Goal: Information Seeking & Learning: Understand process/instructions

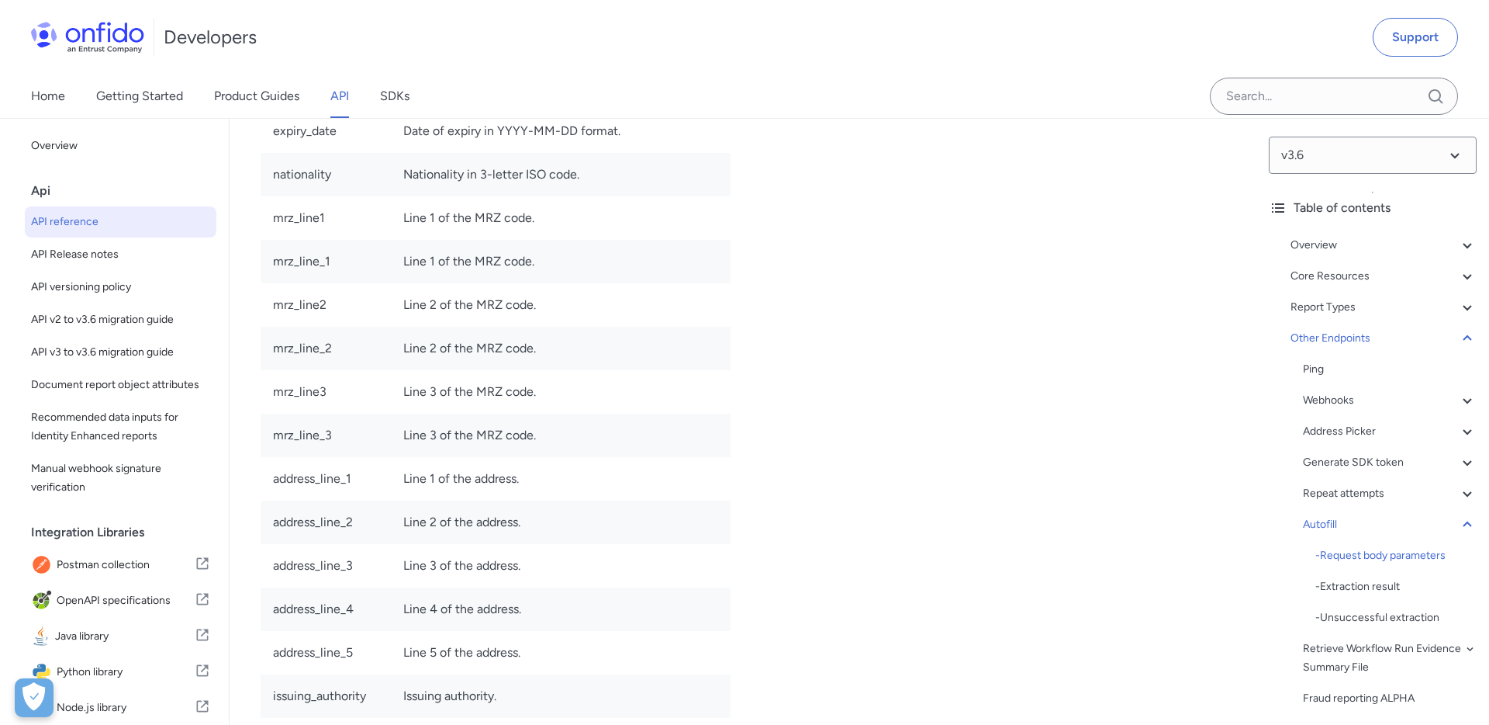
scroll to position [133894, 0]
click at [172, 387] on span "Document report object attributes" at bounding box center [120, 384] width 179 height 19
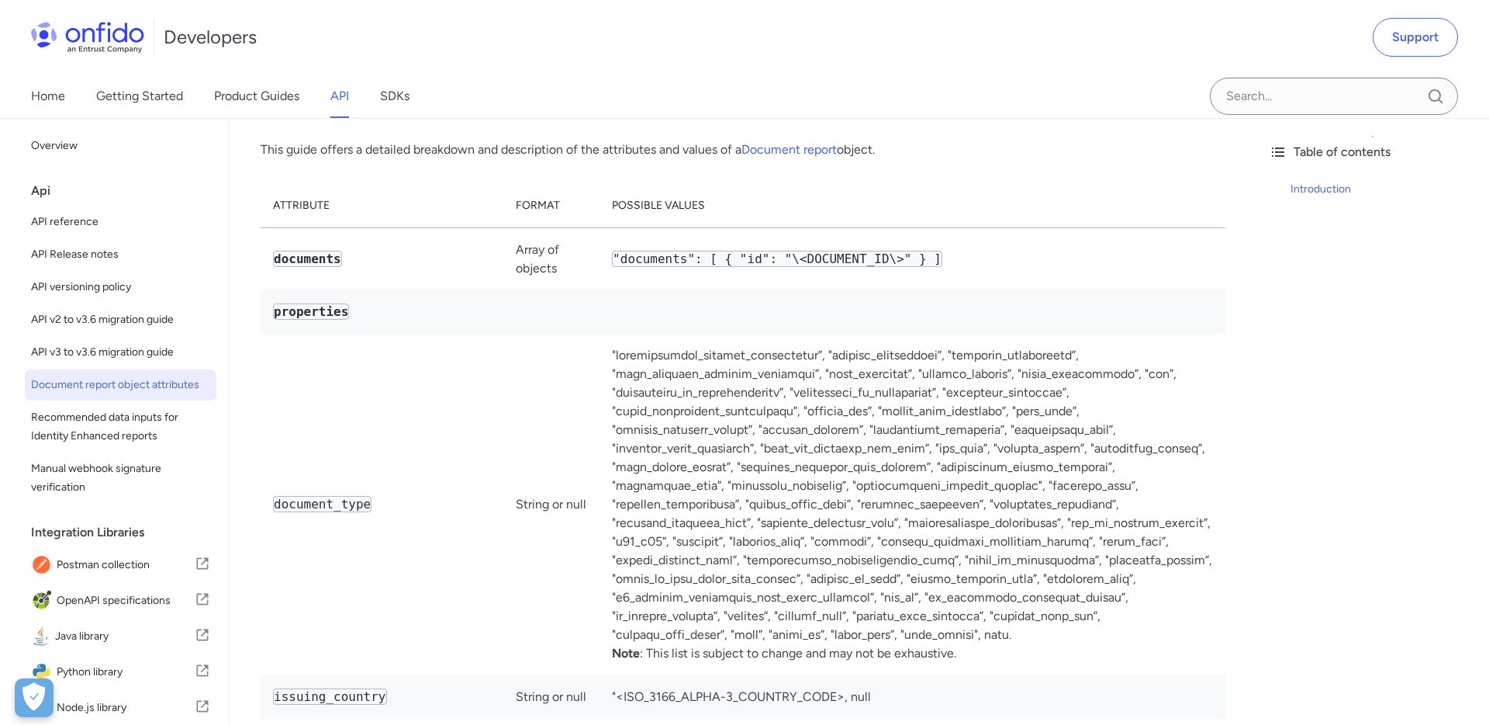
scroll to position [78, 0]
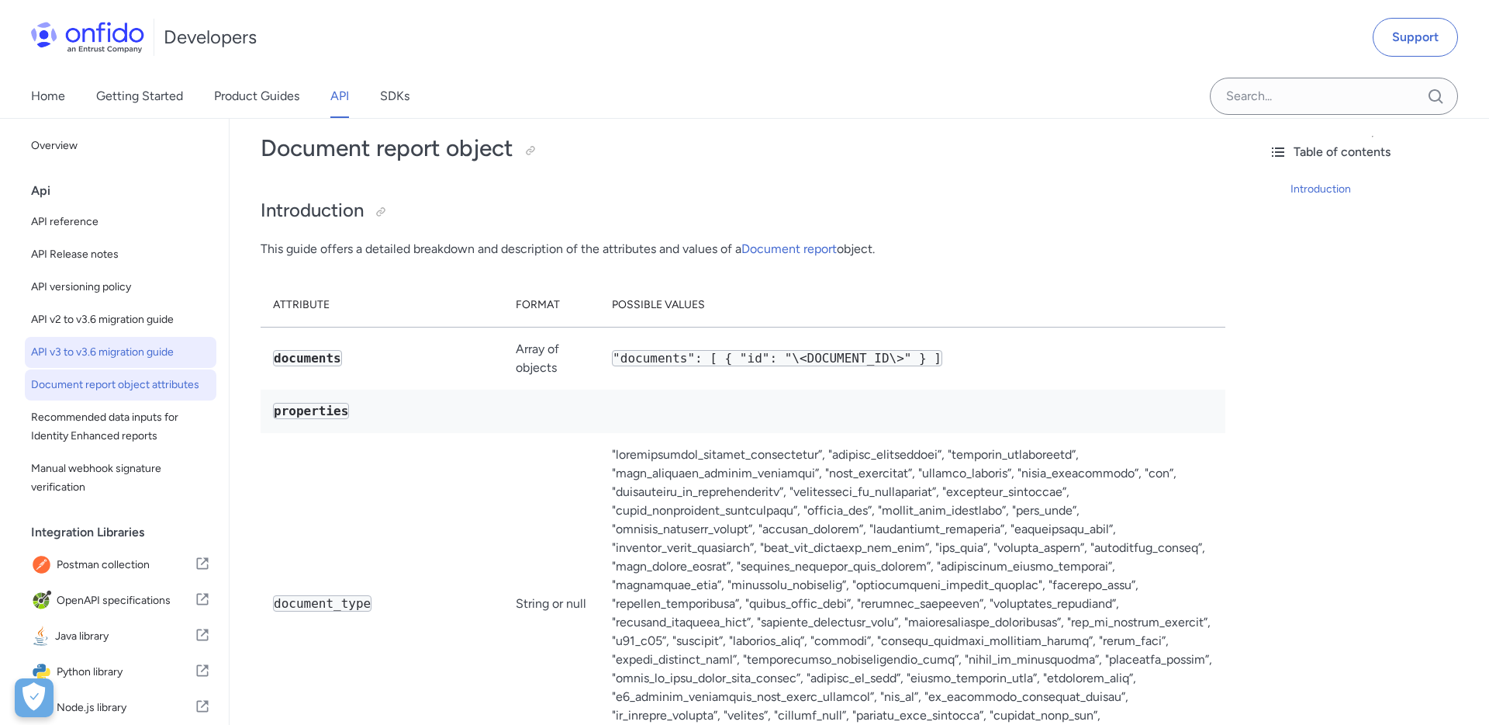
click at [109, 355] on span "API v3 to v3.6 migration guide" at bounding box center [120, 352] width 179 height 19
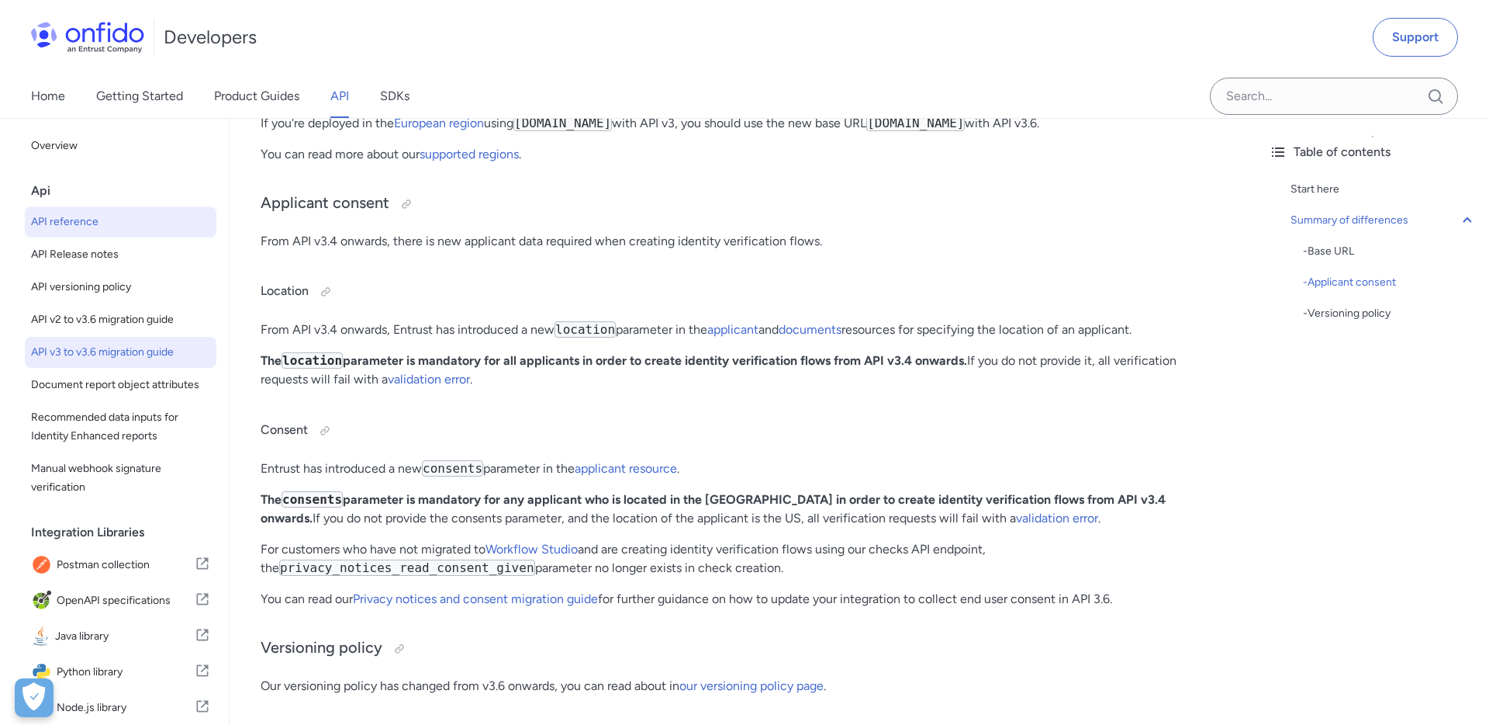
scroll to position [351, 0]
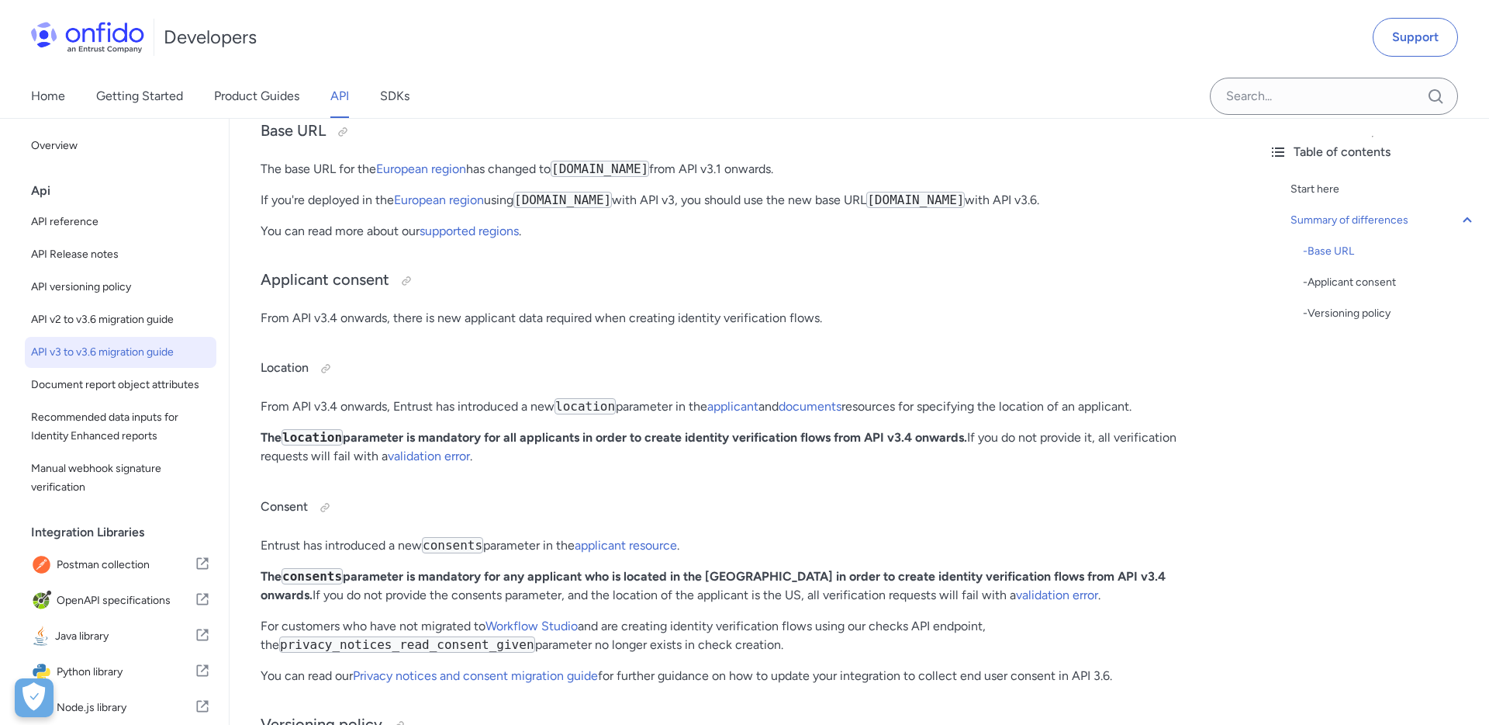
click at [405, 99] on link "SDKs" at bounding box center [394, 95] width 29 height 43
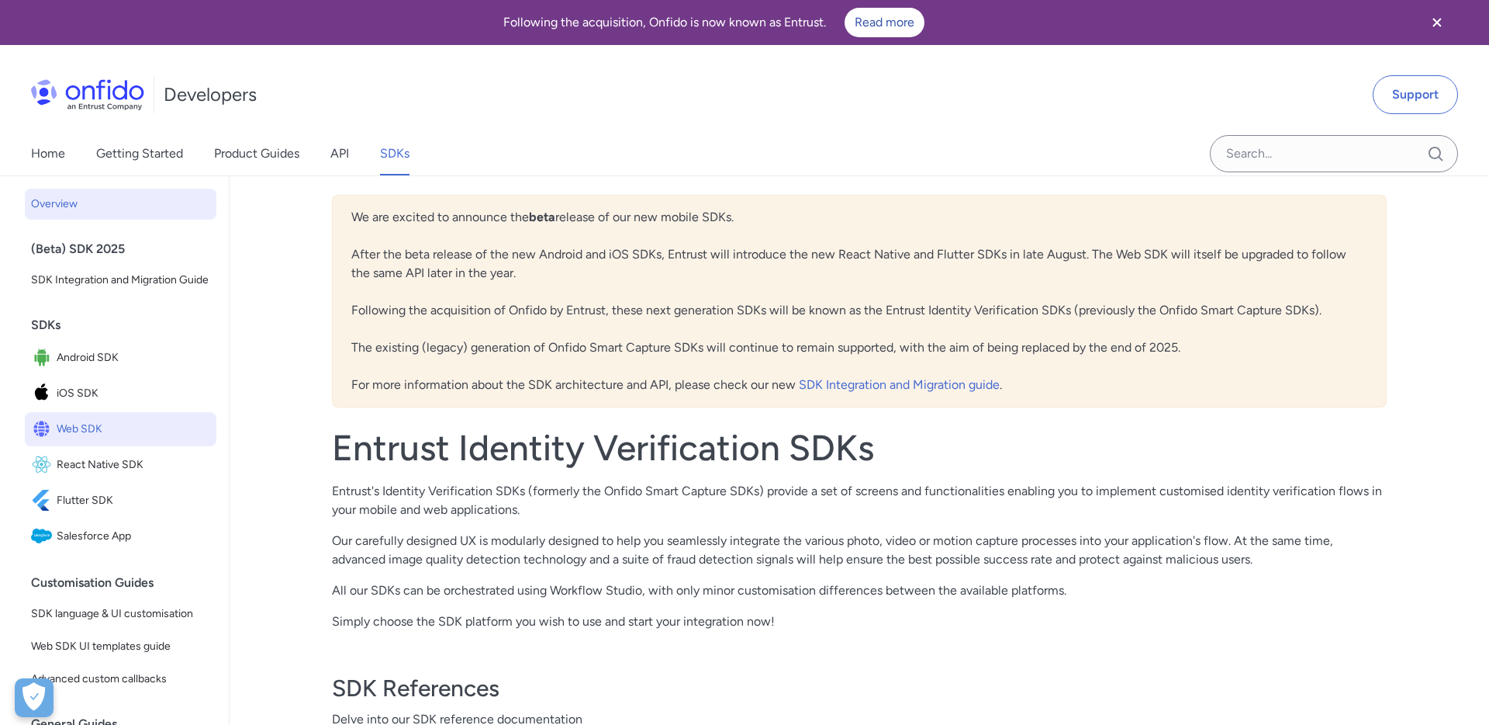
click at [141, 426] on span "Web SDK" at bounding box center [134, 429] width 154 height 22
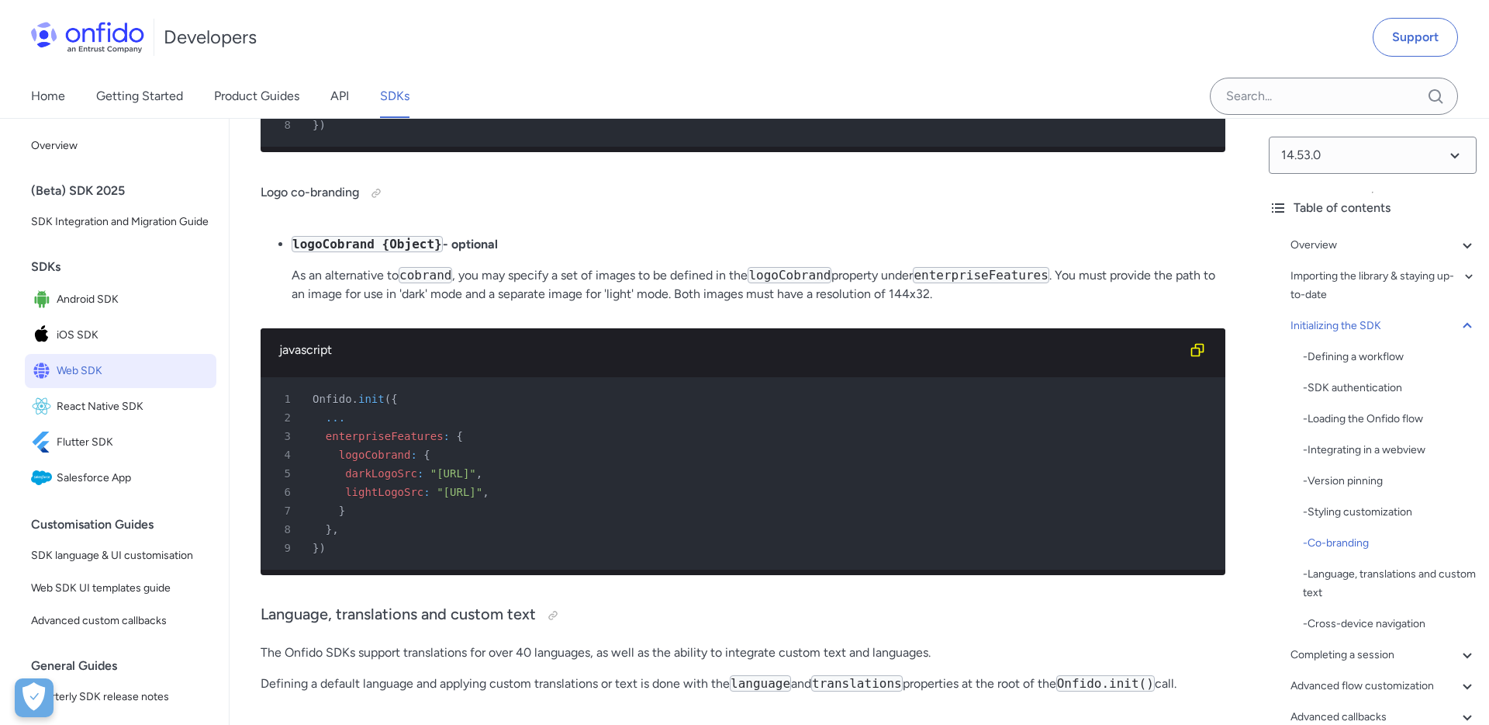
scroll to position [7123, 0]
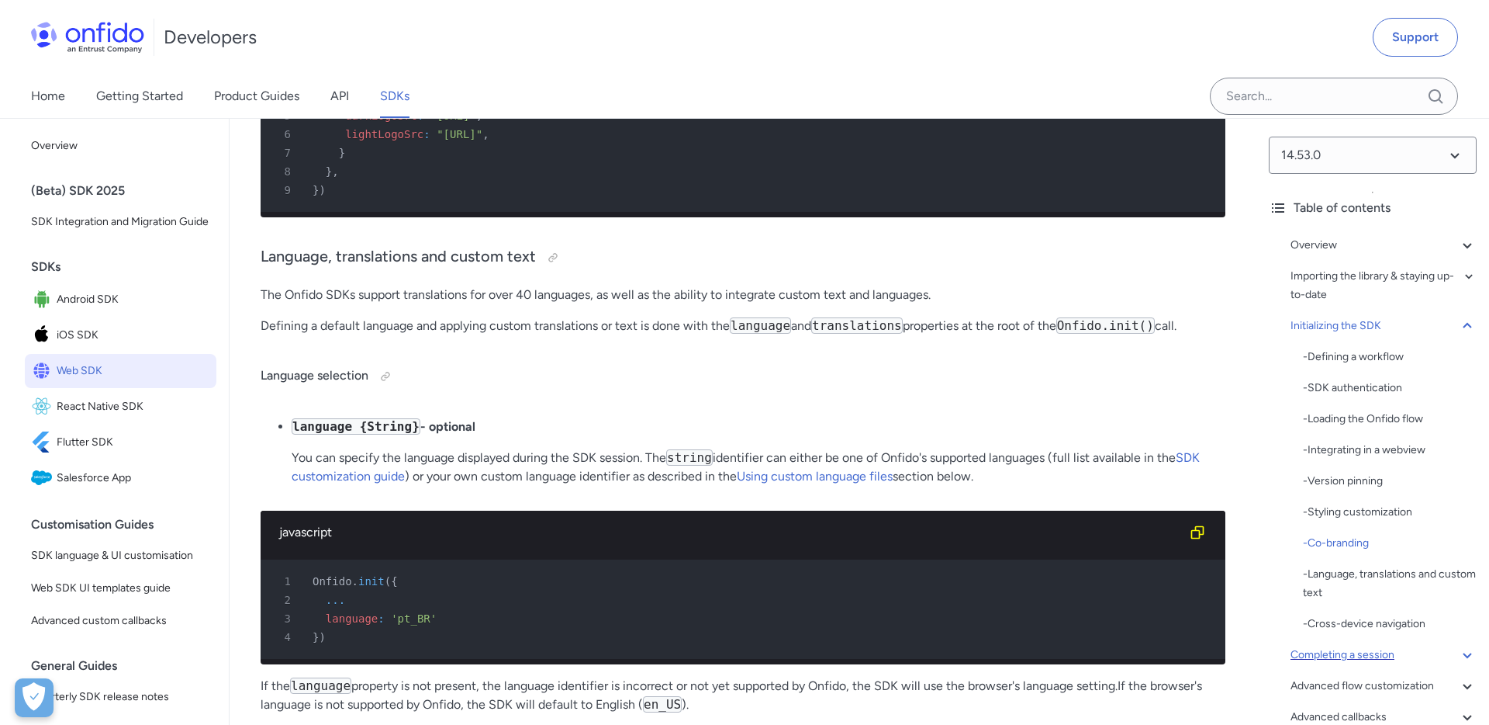
click at [1421, 649] on div "Completing a session" at bounding box center [1384, 654] width 186 height 19
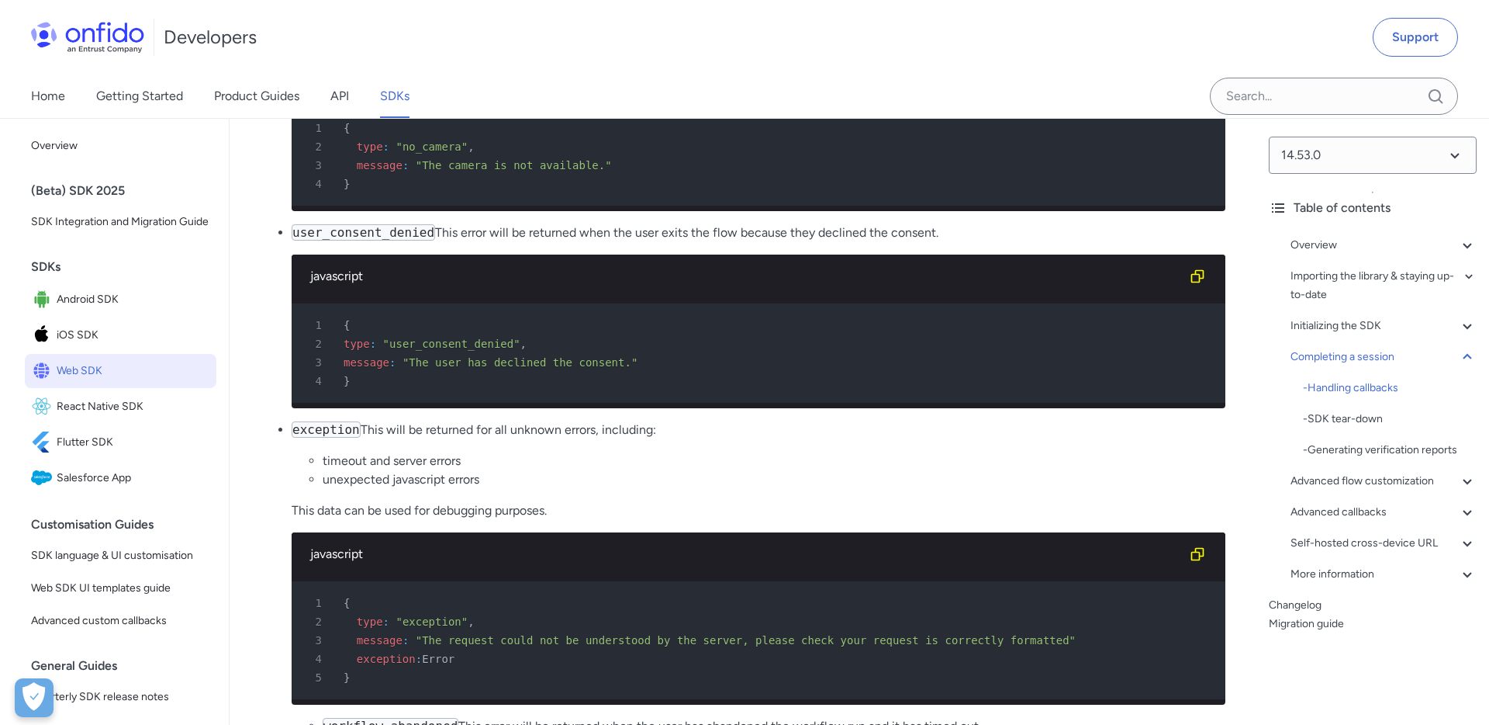
scroll to position [18041, 0]
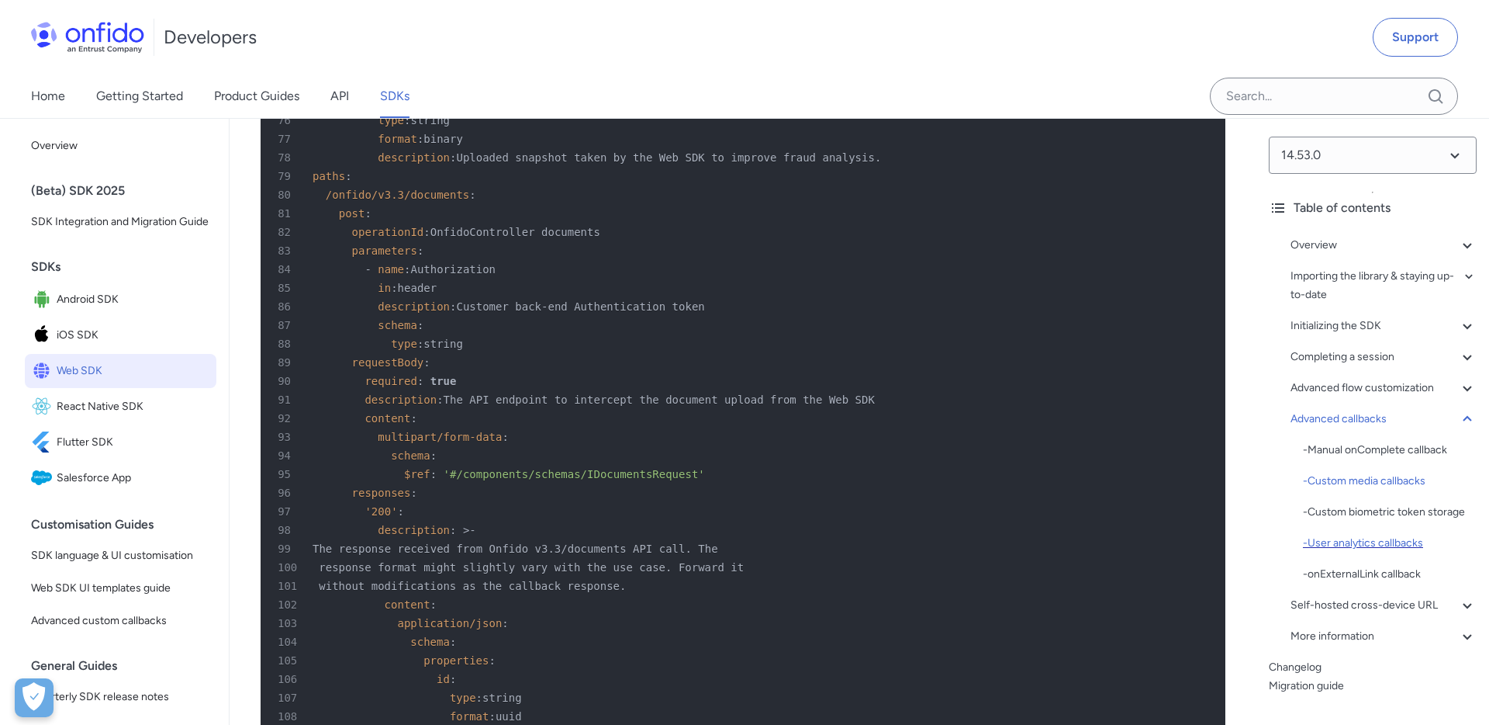
scroll to position [33, 0]
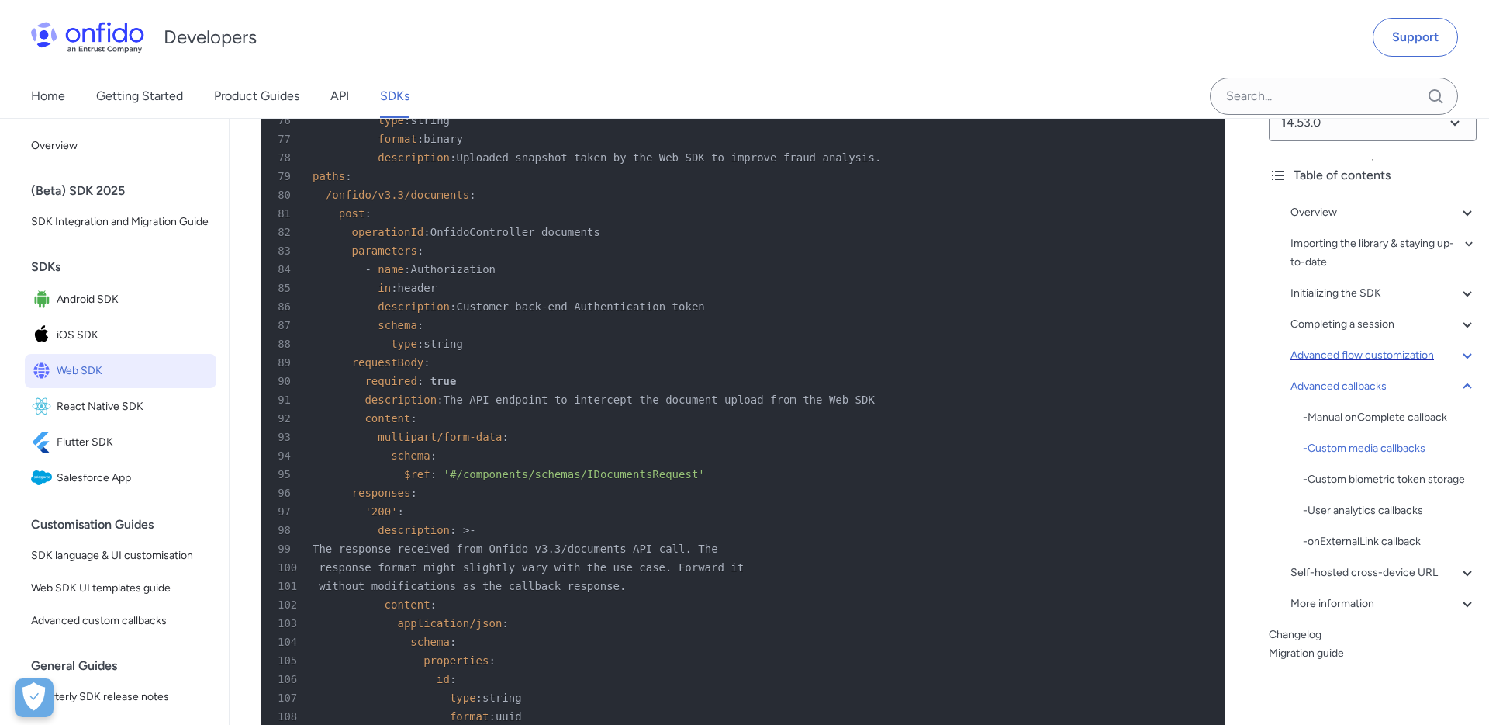
click at [1375, 350] on div "Advanced flow customization" at bounding box center [1384, 355] width 186 height 19
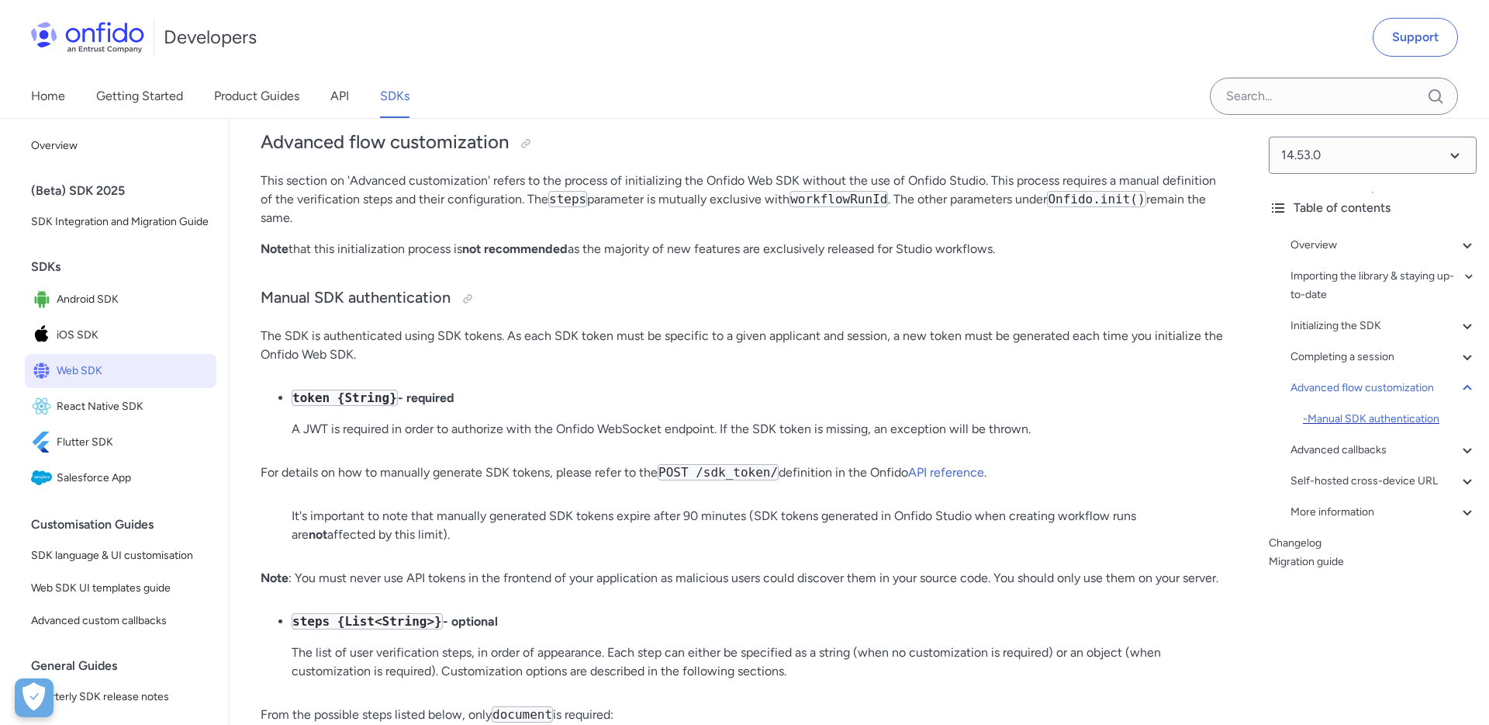
click at [1378, 410] on div "- Manual SDK authentication" at bounding box center [1390, 419] width 174 height 19
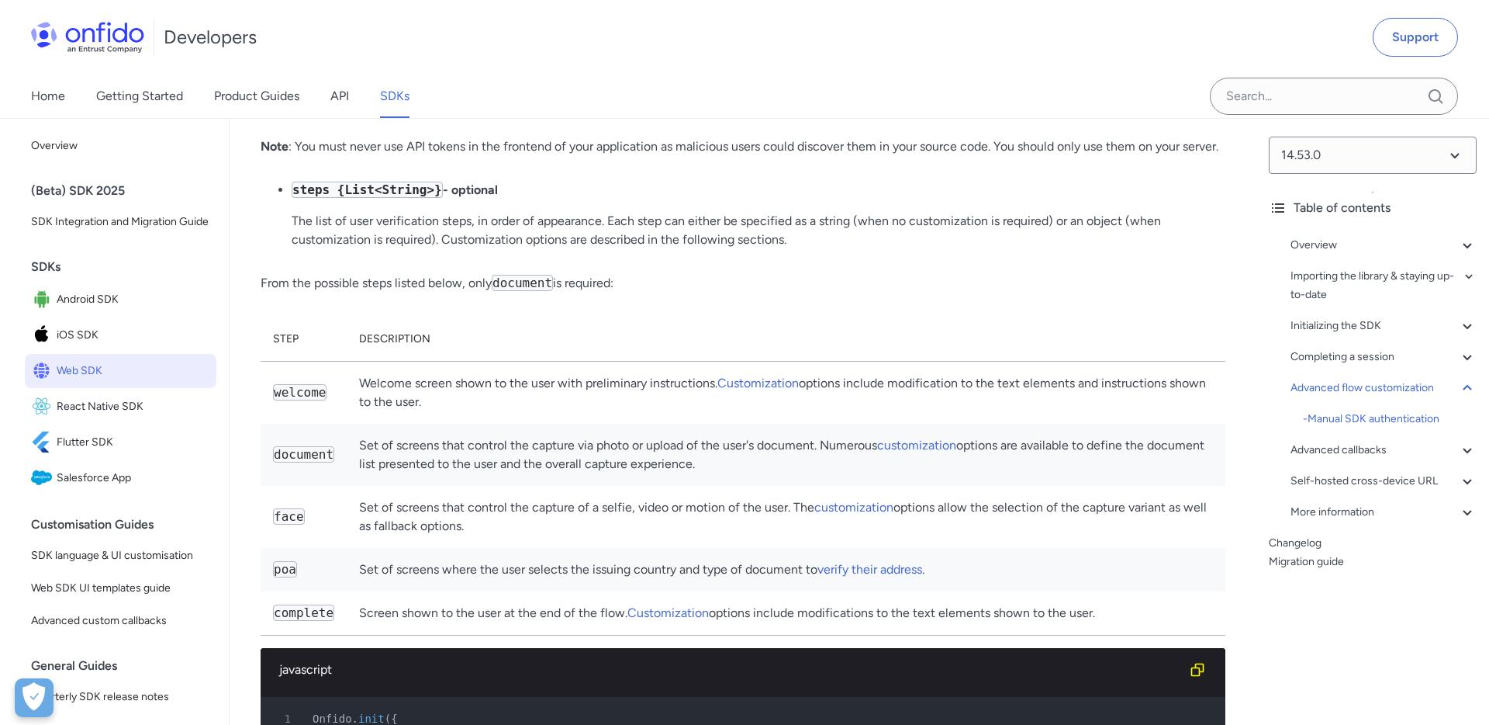
scroll to position [20314, 0]
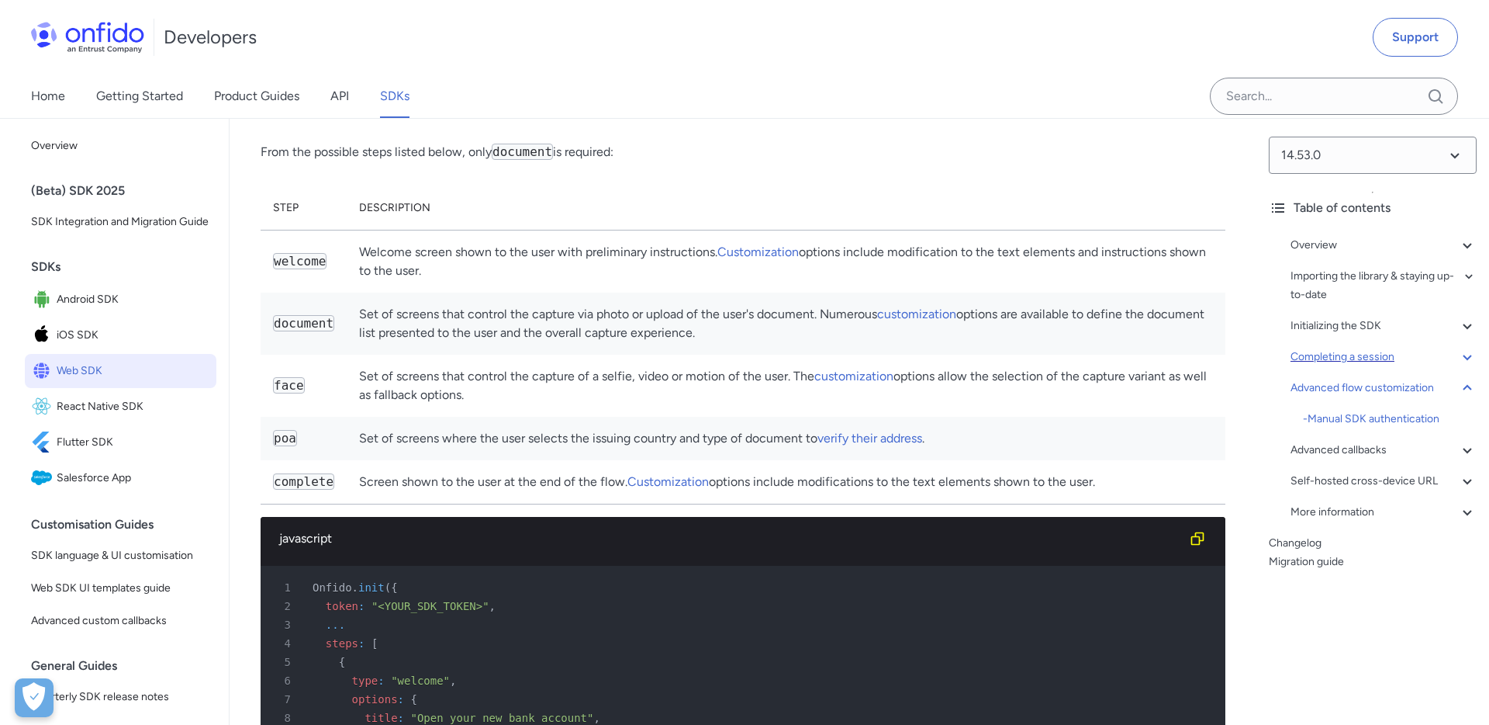
click at [1340, 355] on div "Completing a session" at bounding box center [1384, 357] width 186 height 19
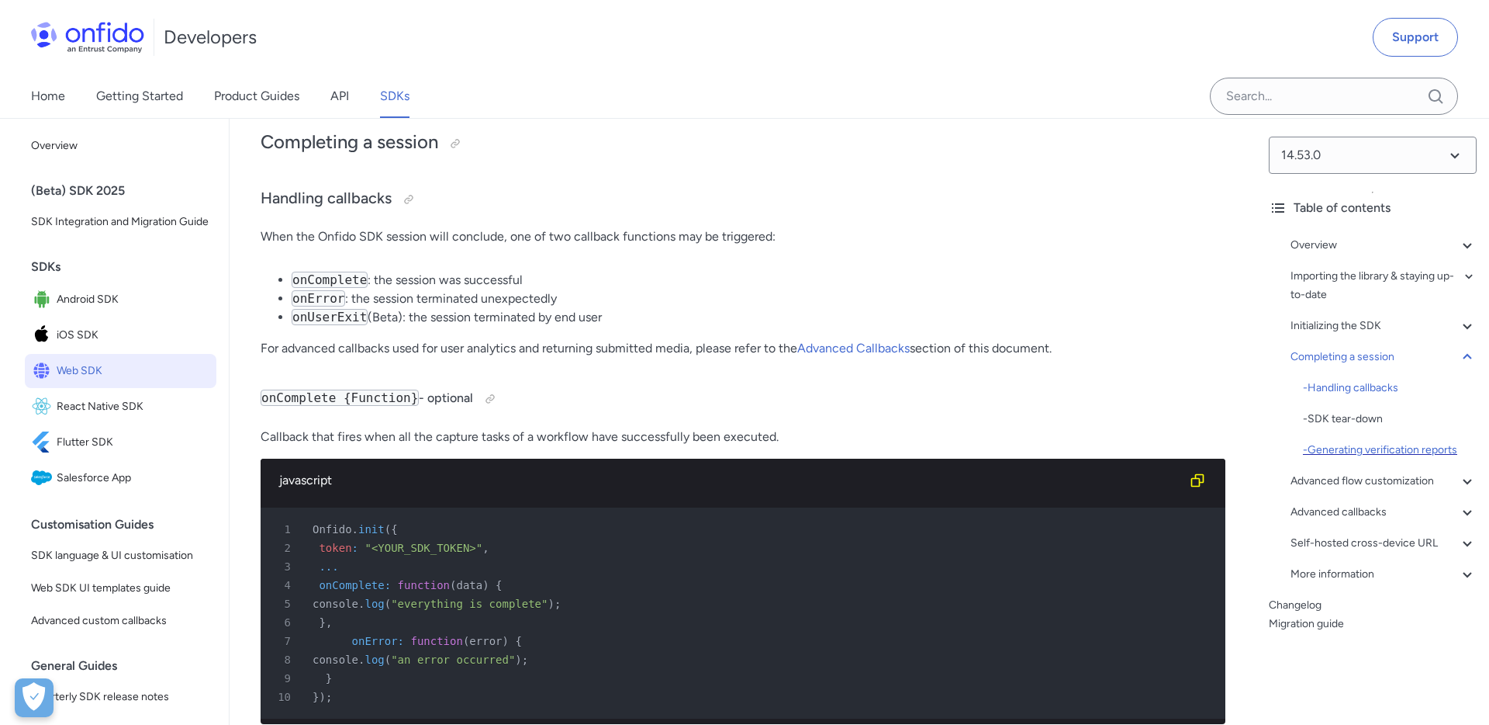
click at [1372, 452] on div "- Generating verification reports" at bounding box center [1390, 450] width 174 height 19
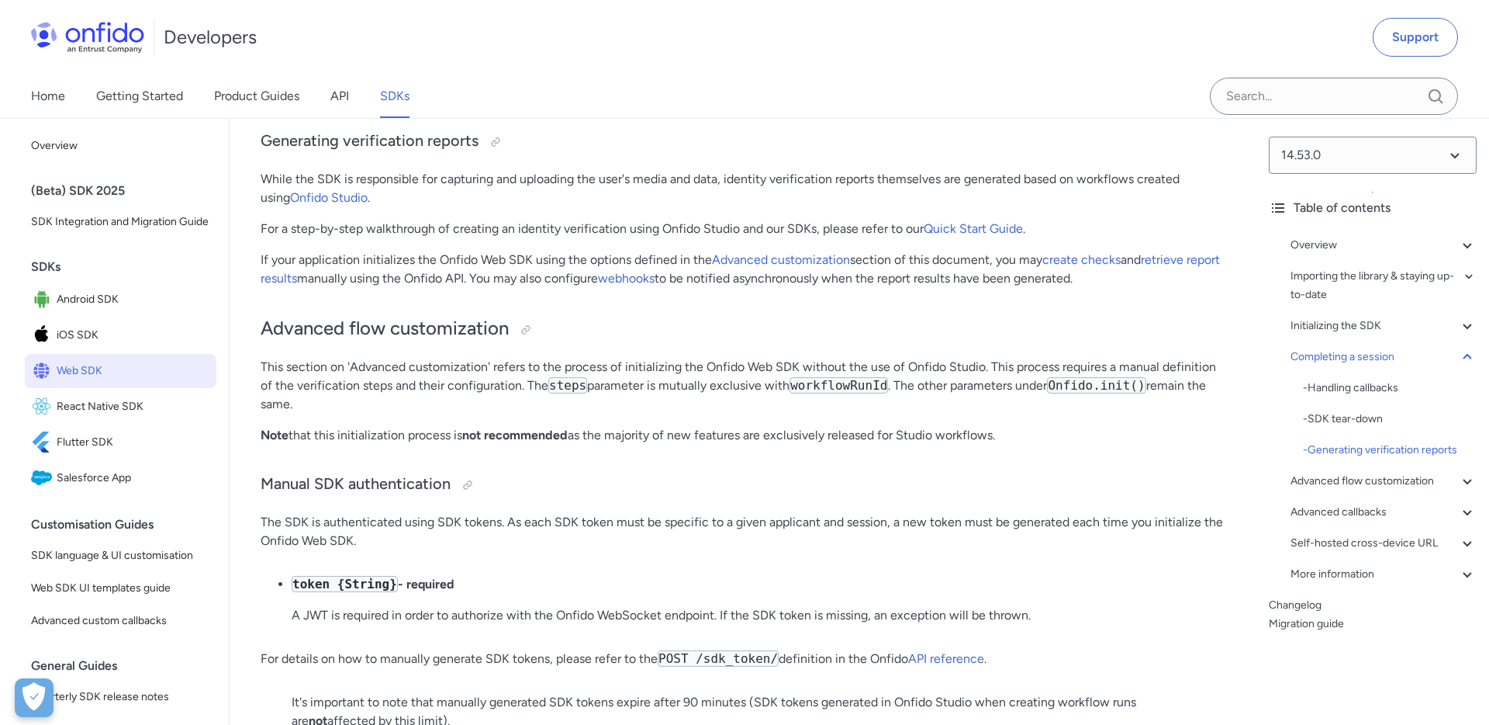
click at [680, 207] on p "While the SDK is responsible for capturing and uploading the user's media and d…" at bounding box center [743, 188] width 965 height 37
click at [1072, 267] on link "create checks" at bounding box center [1082, 259] width 78 height 15
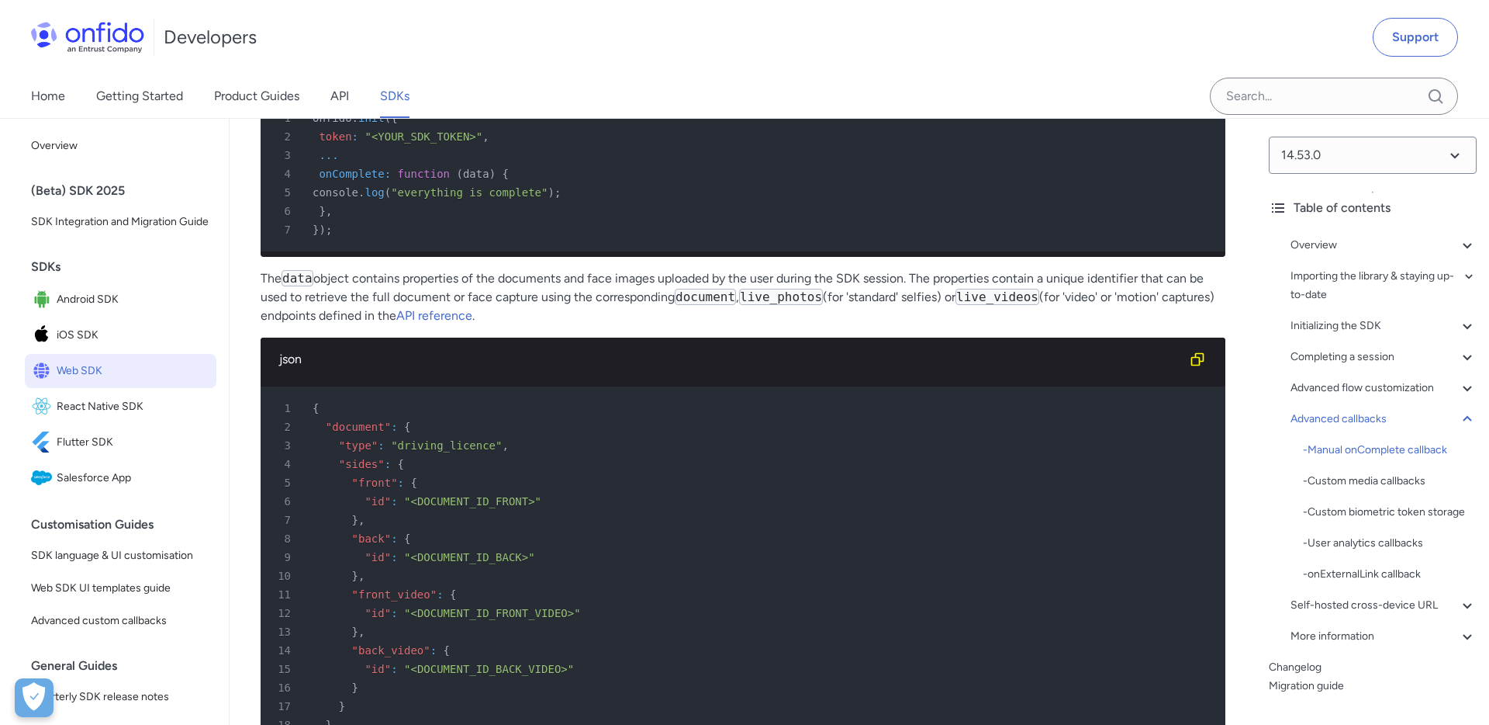
scroll to position [26857, 0]
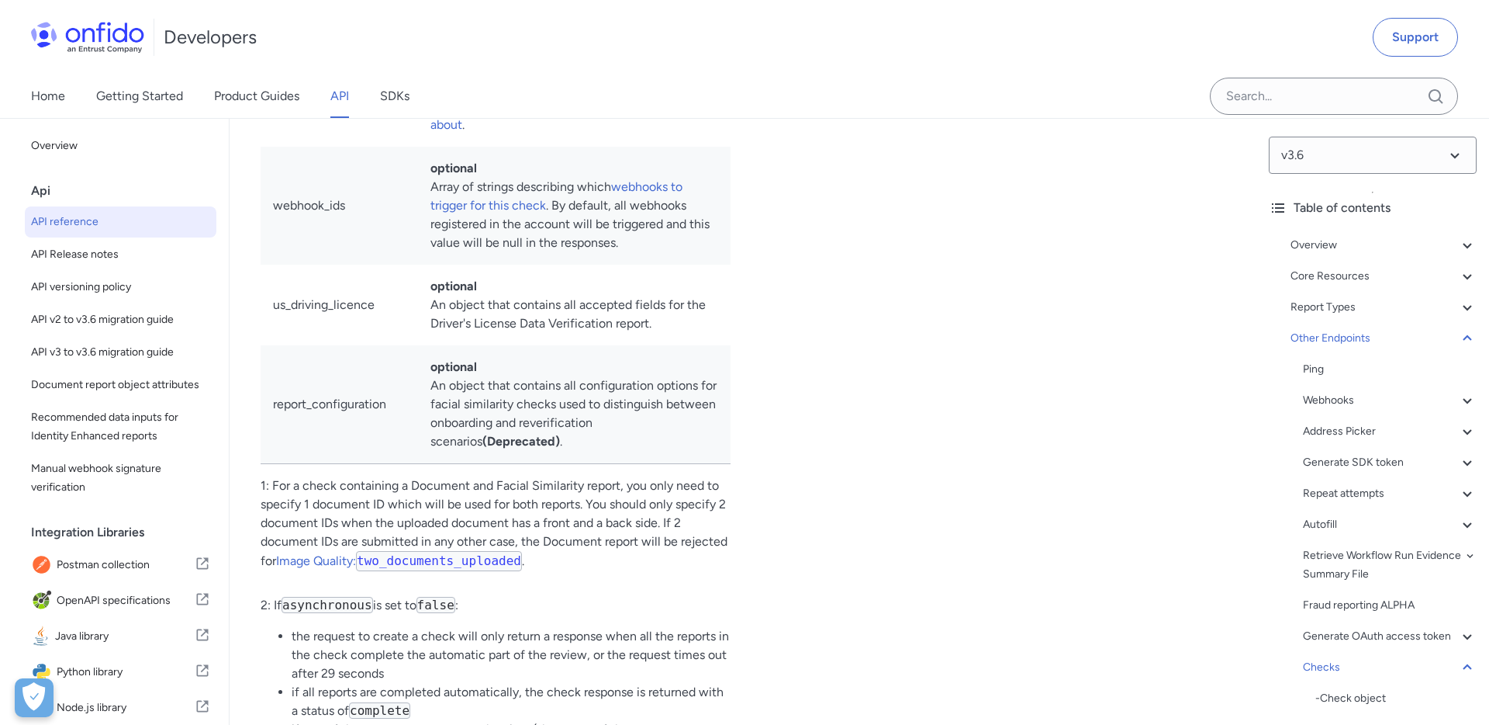
scroll to position [142067, 0]
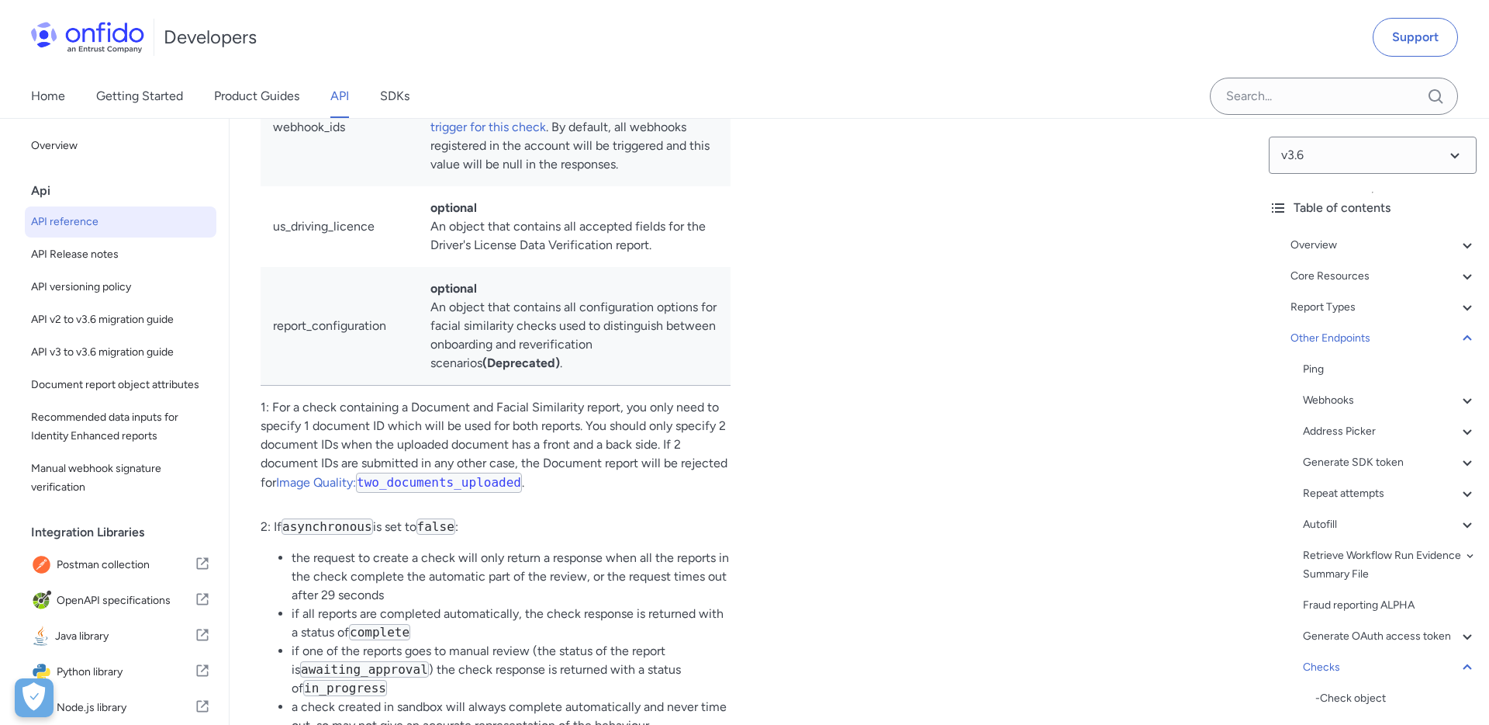
click at [789, 396] on div "Create a check (Document report, Facial Similarity report) ruby python php java…" at bounding box center [991, 0] width 470 height 4571
copy td "report_names"
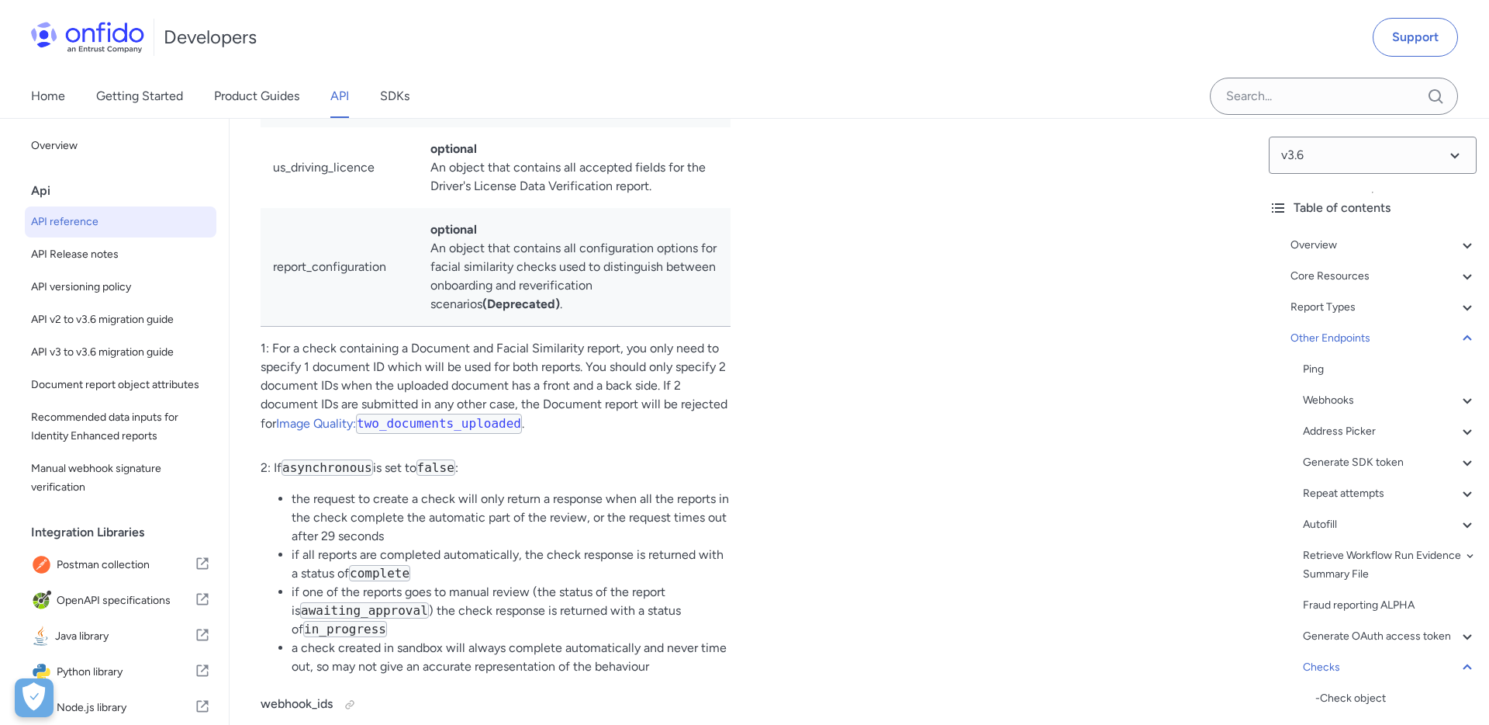
copy td "report_names"
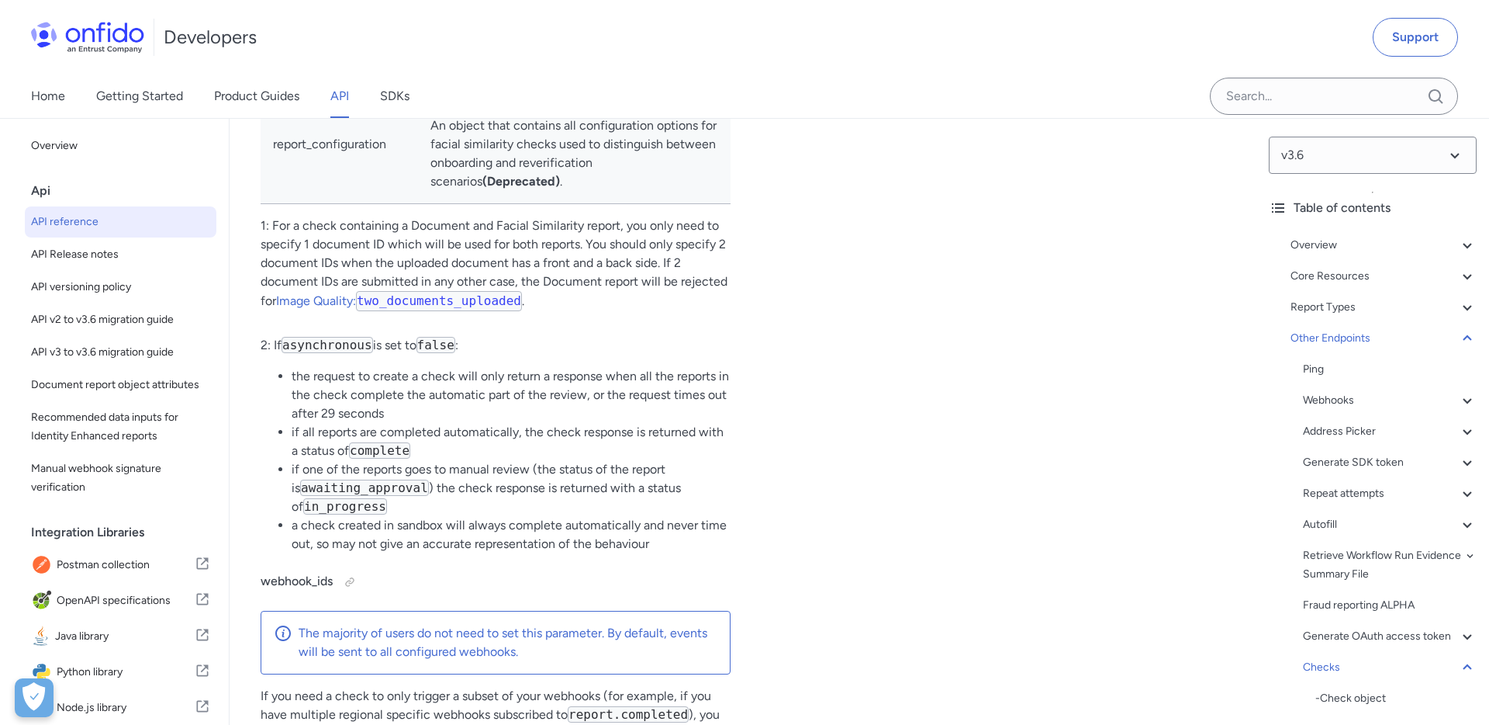
scroll to position [142319, 0]
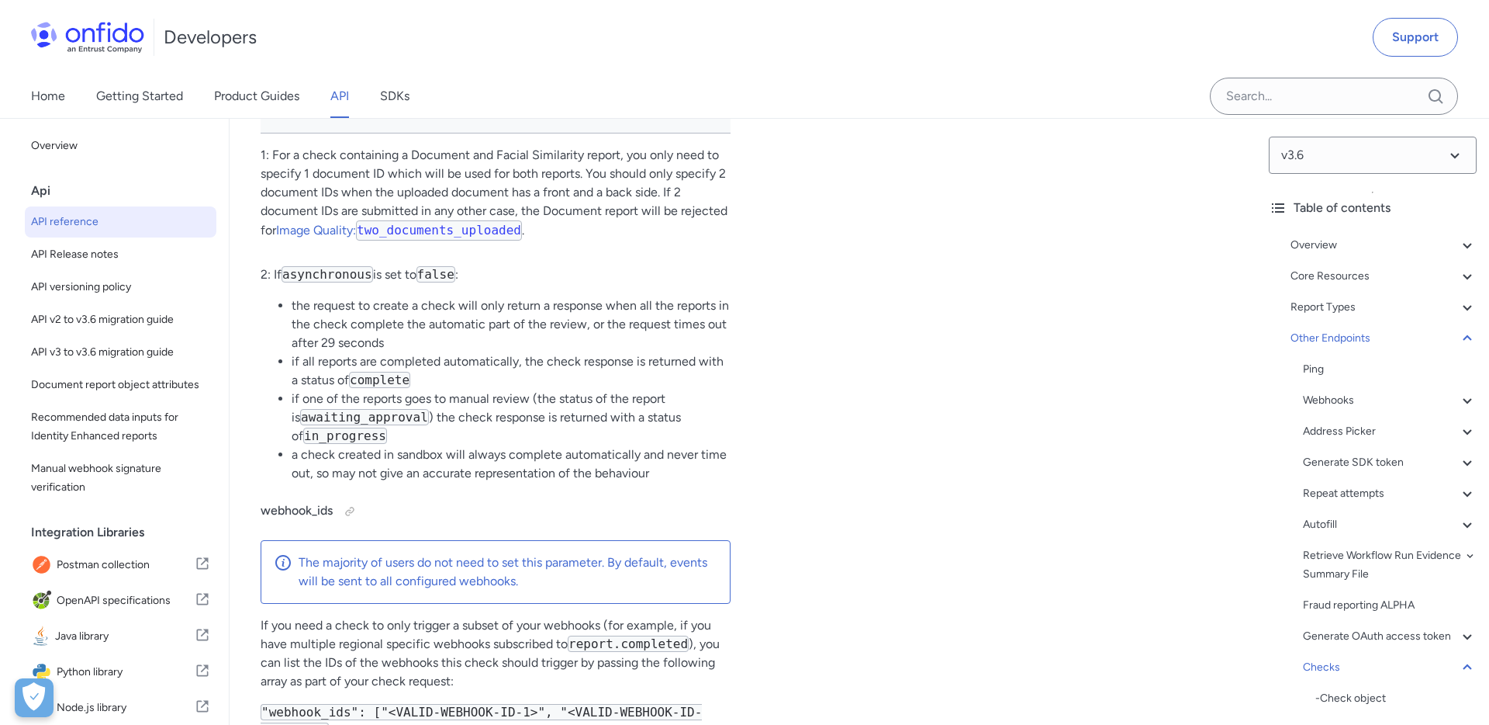
copy td "document_ids"
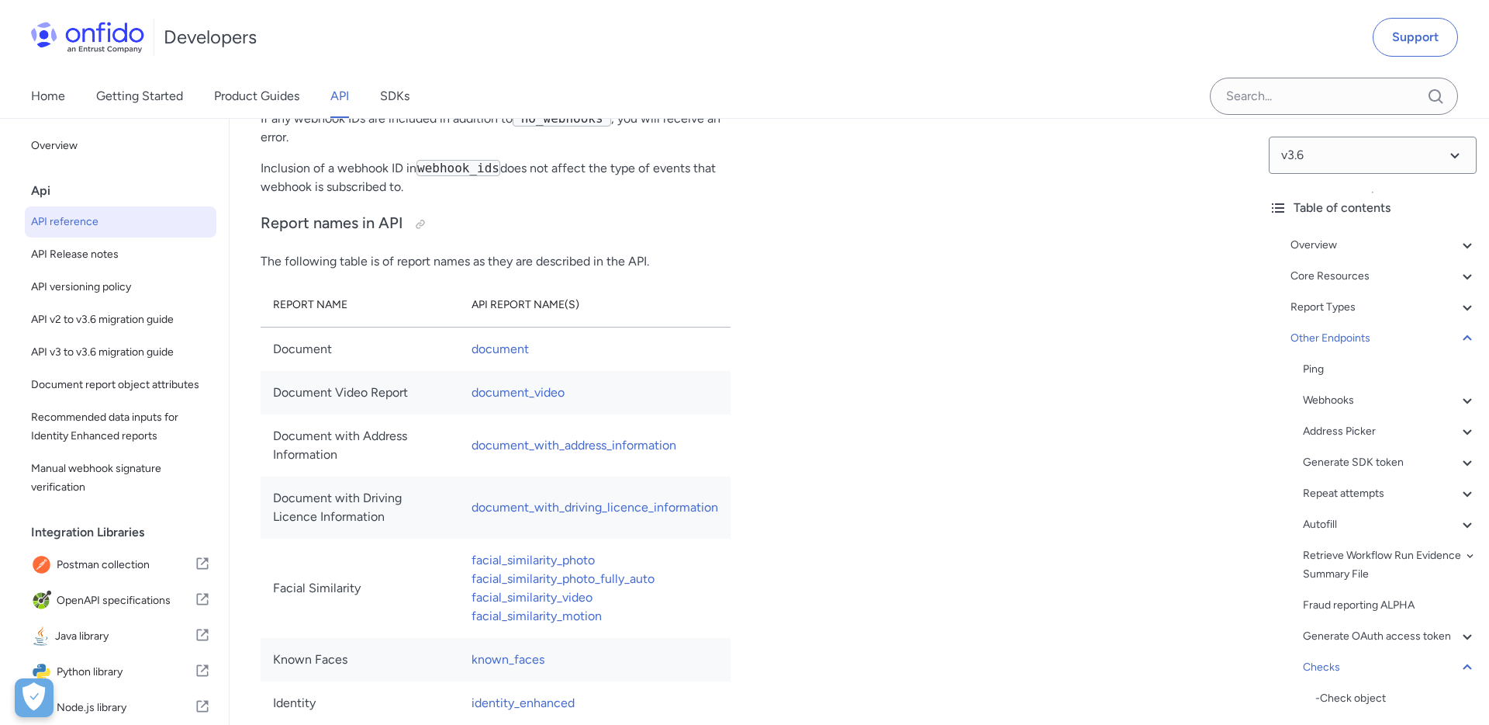
scroll to position [143283, 0]
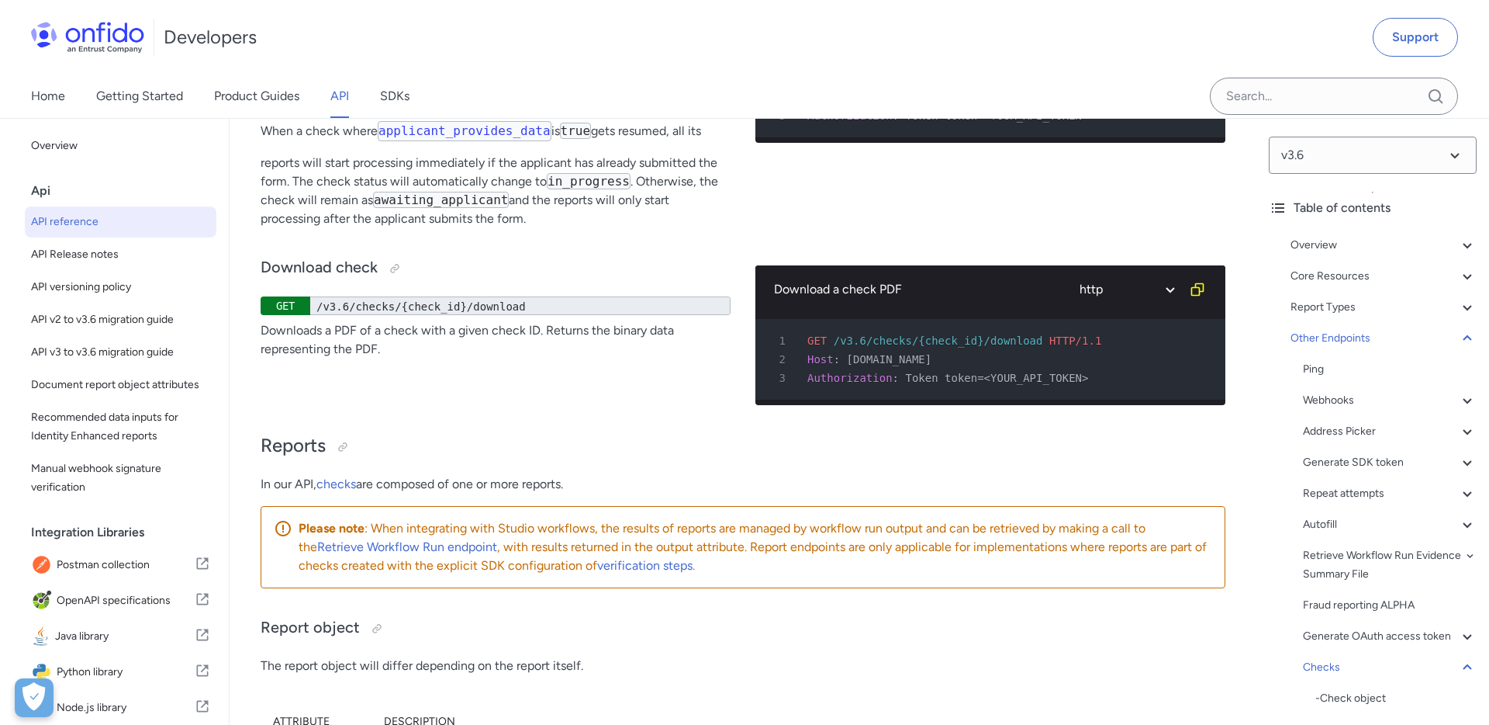
scroll to position [144835, 0]
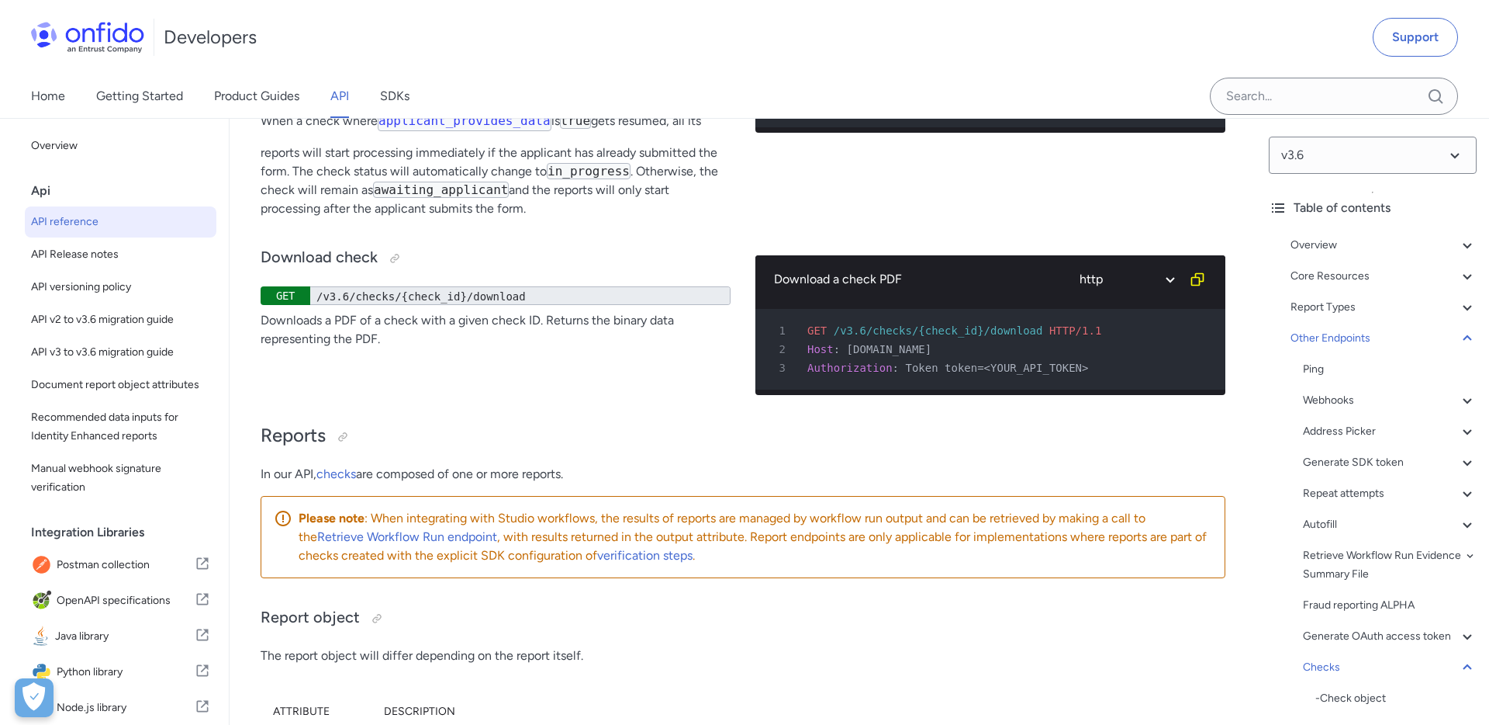
drag, startPoint x: 645, startPoint y: 541, endPoint x: 474, endPoint y: 534, distance: 170.8
copy link "watchlist_standard"
drag, startPoint x: 531, startPoint y: 455, endPoint x: 528, endPoint y: 420, distance: 35.1
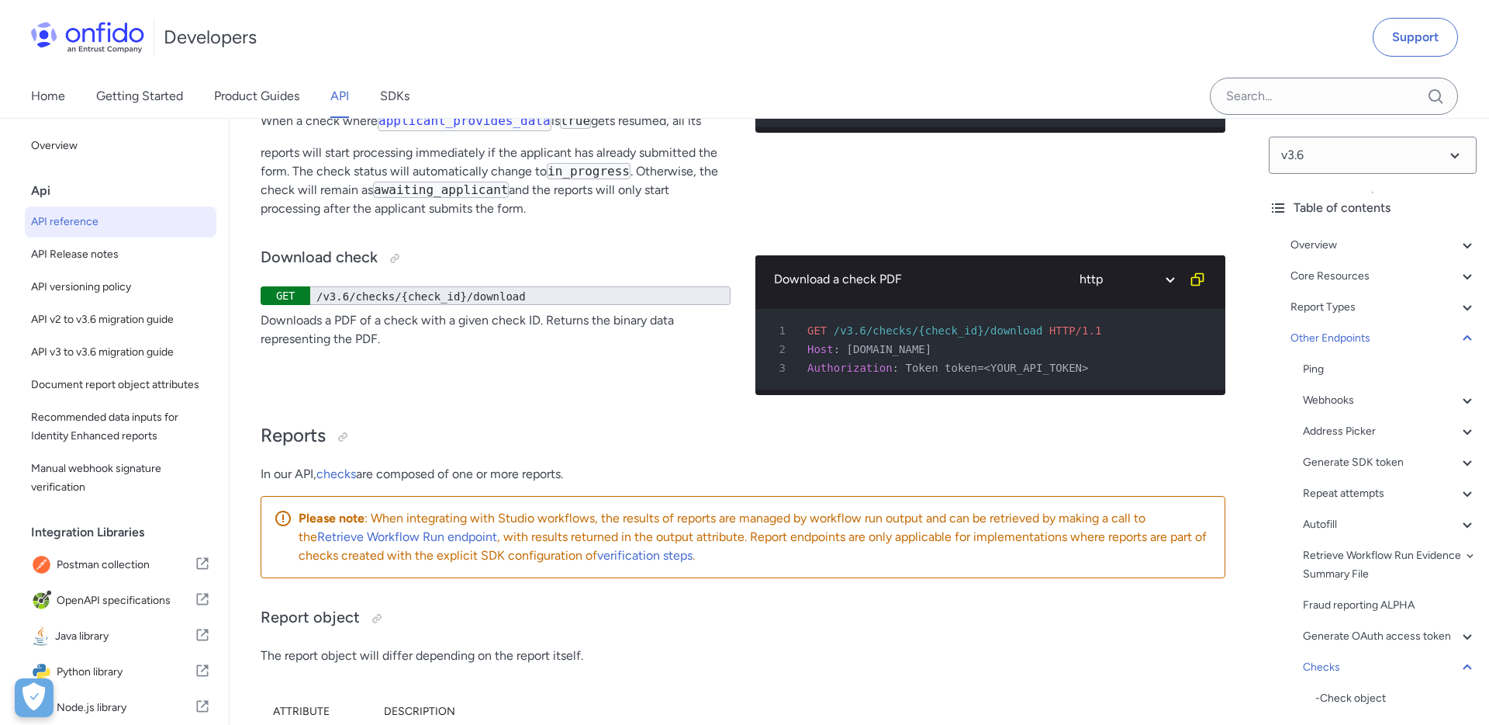
copy link "identity_enhanced"
